Goal: Check status

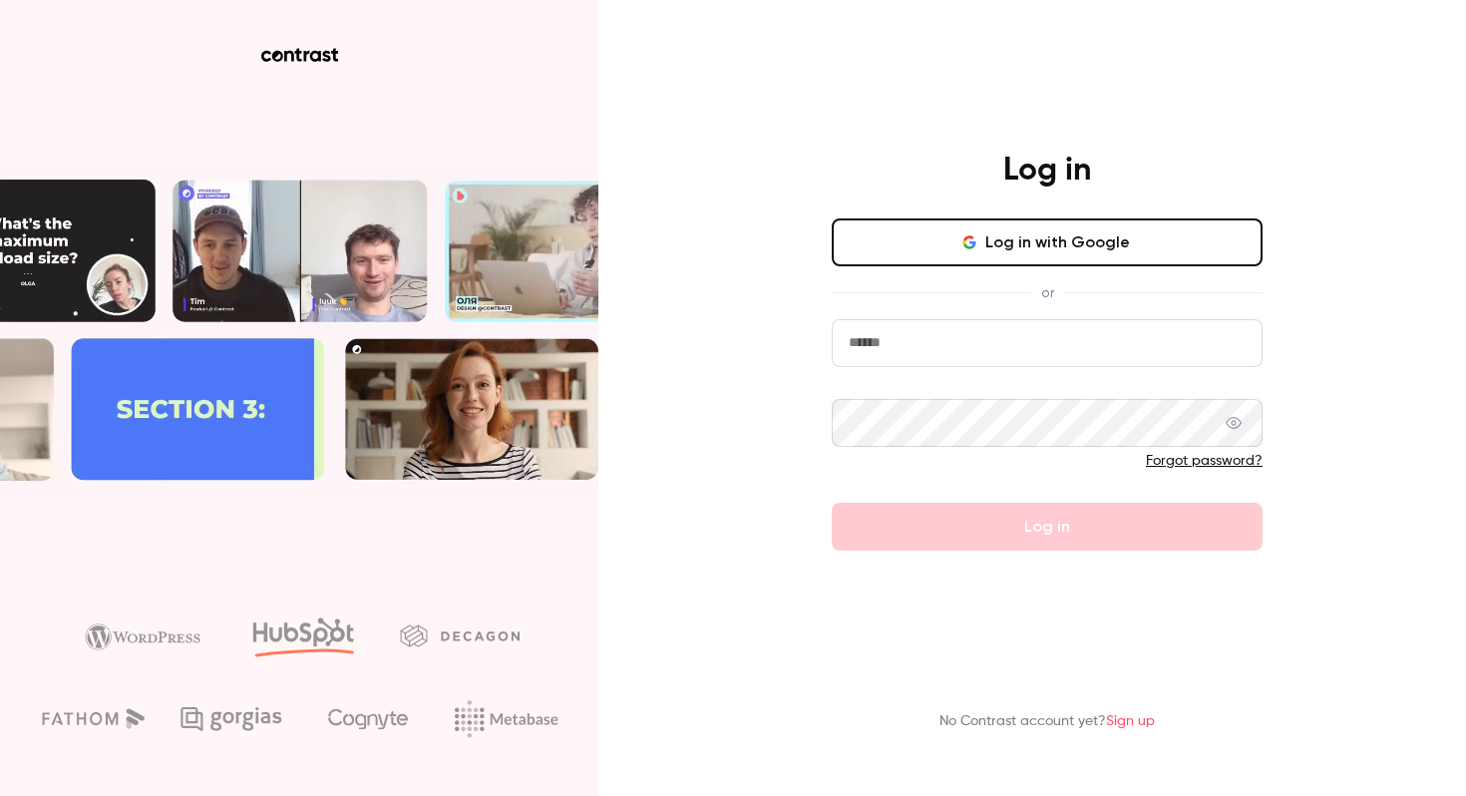
type input "**********"
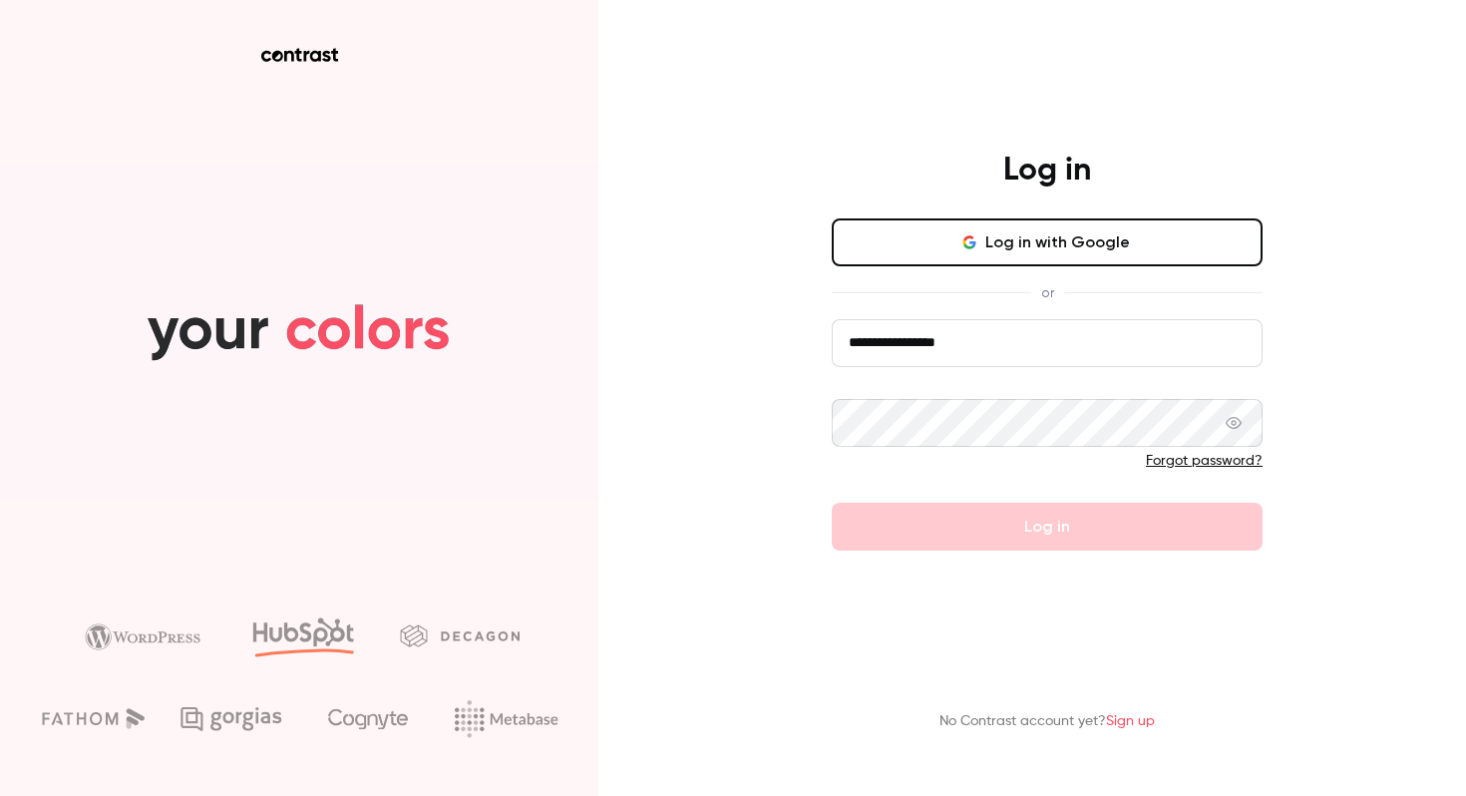
click at [927, 346] on input "**********" at bounding box center [1047, 343] width 431 height 48
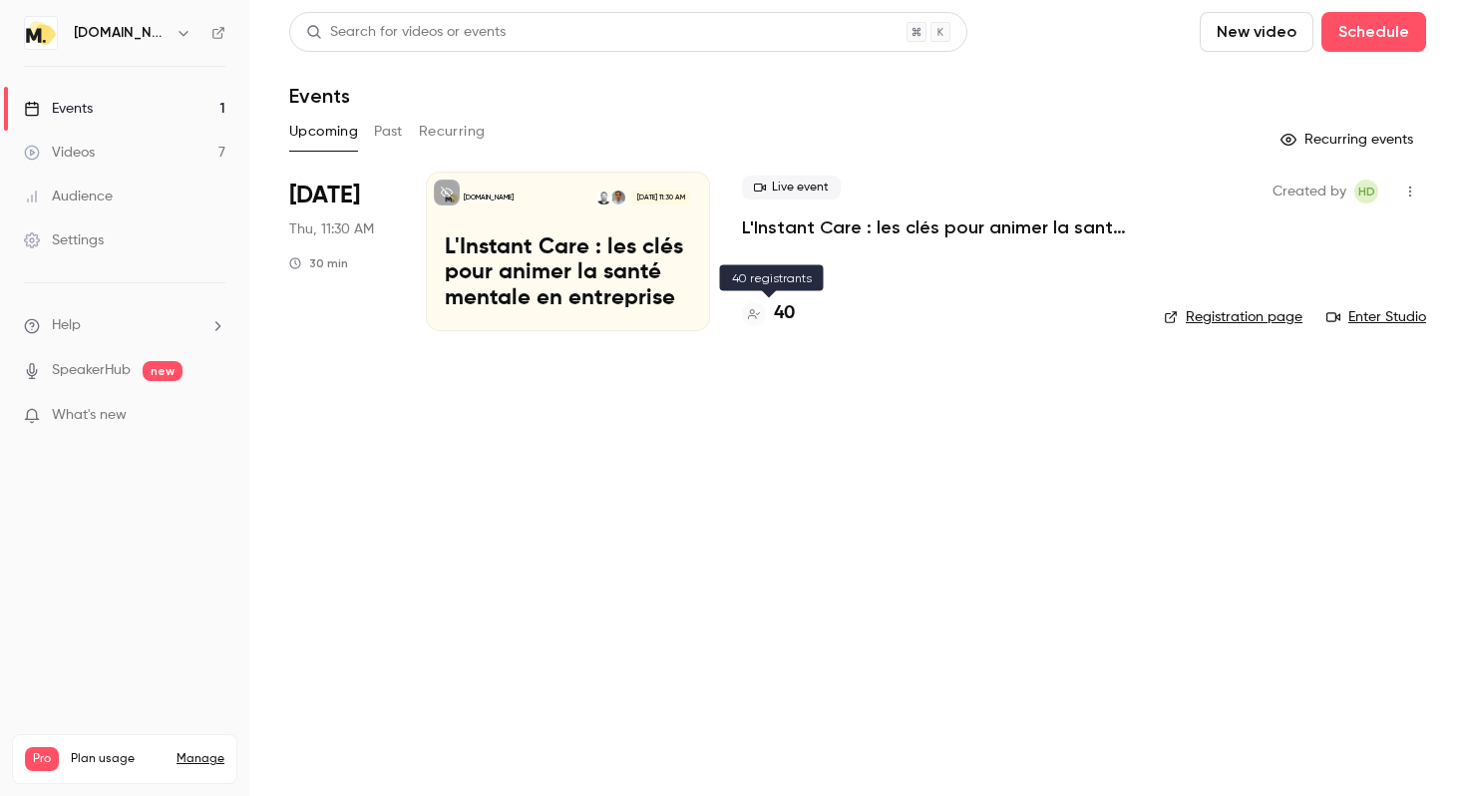
click at [778, 318] on h4 "40" at bounding box center [784, 313] width 21 height 27
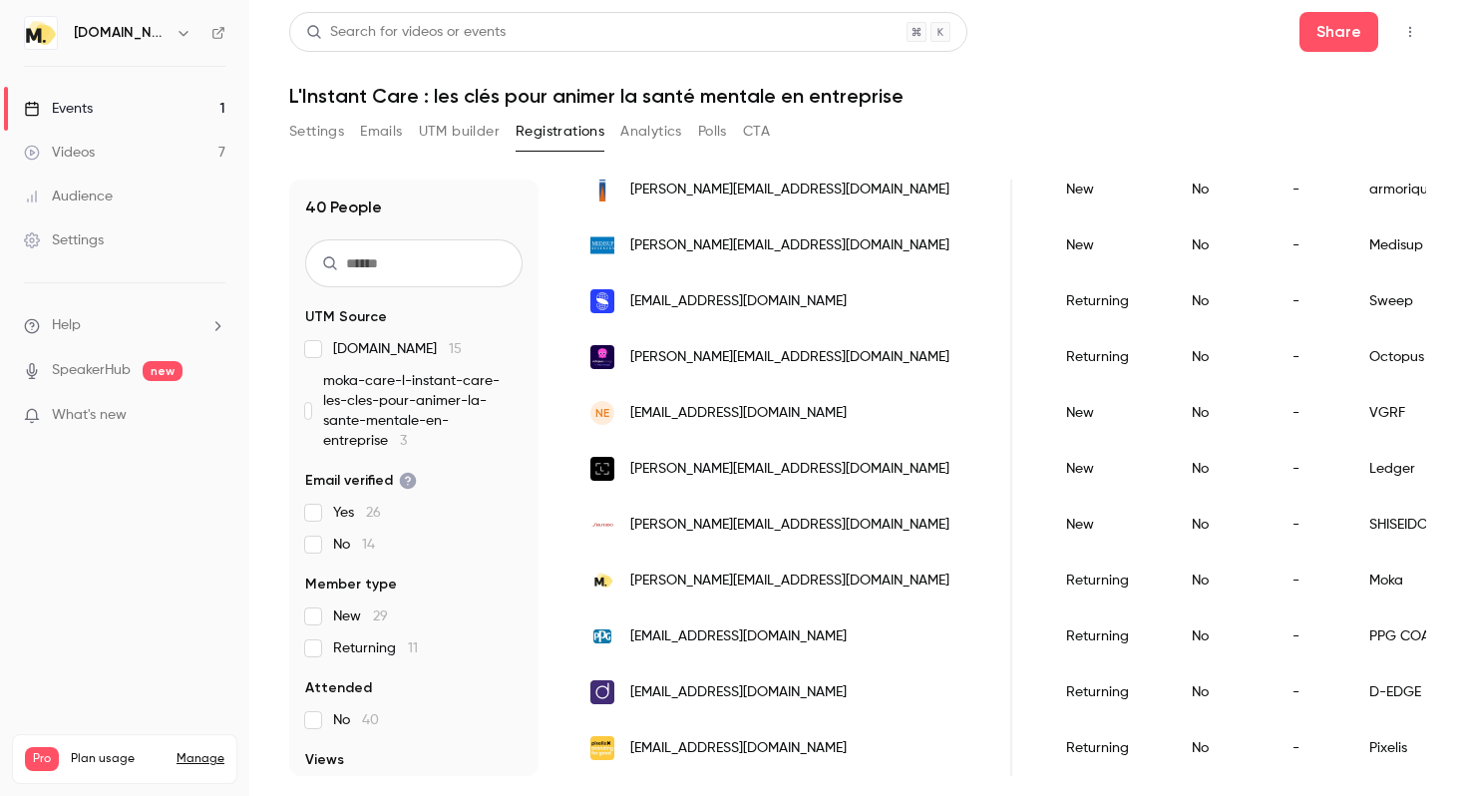
scroll to position [114, 0]
